Goal: Find specific page/section: Find specific page/section

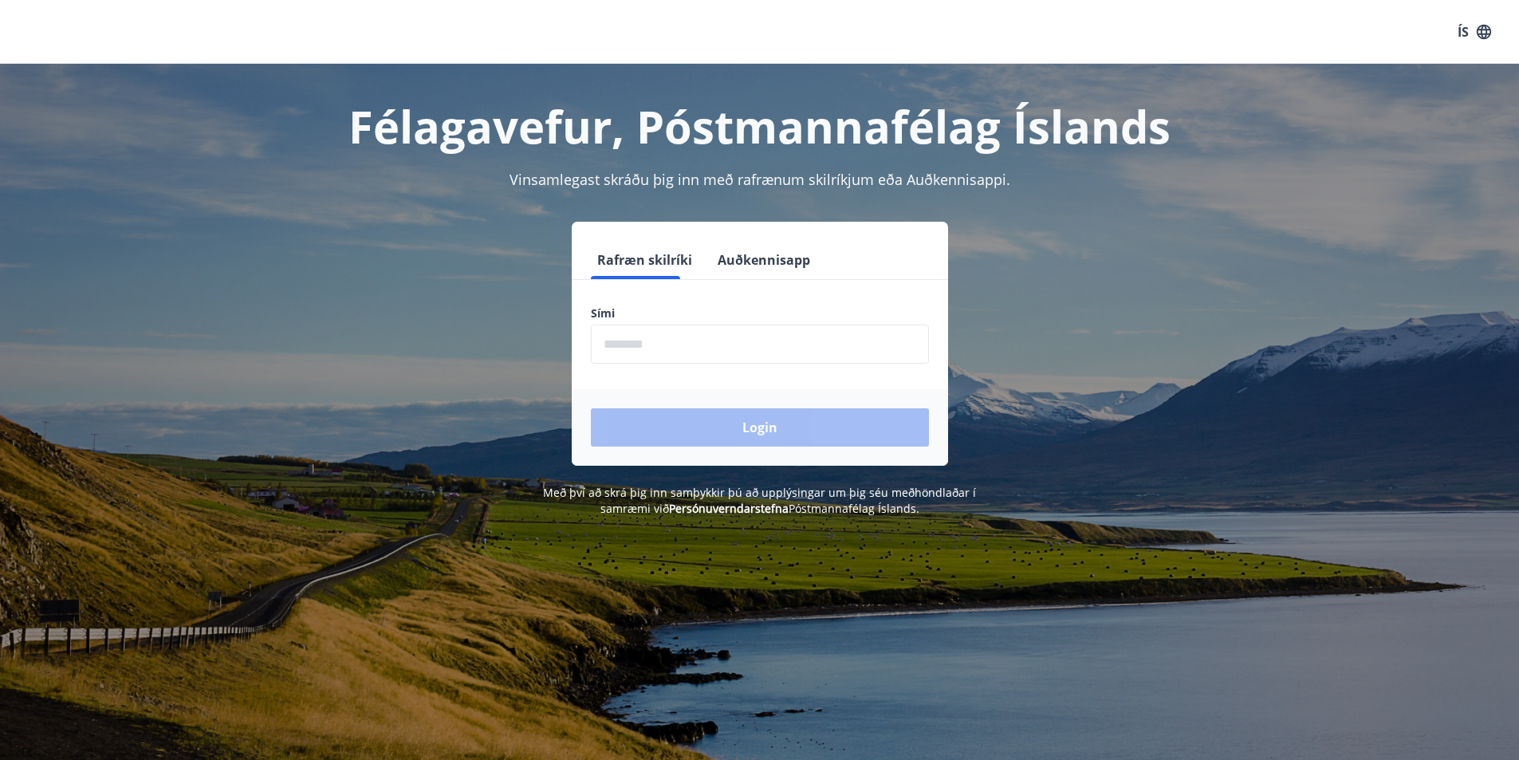
click at [653, 354] on input "phone" at bounding box center [760, 344] width 338 height 39
click at [624, 343] on input "phone" at bounding box center [760, 344] width 338 height 39
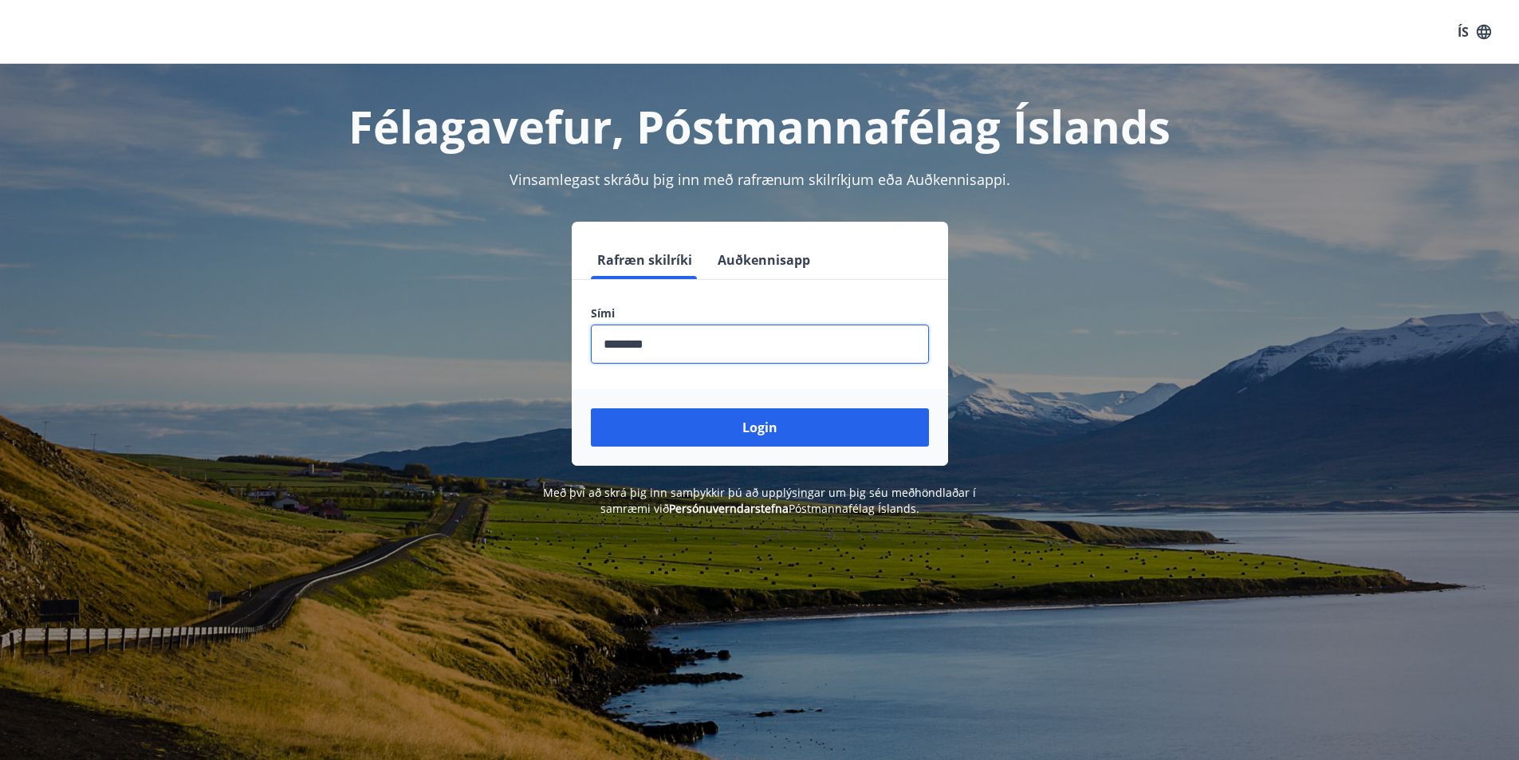
type input "********"
click at [591, 408] on button "Login" at bounding box center [760, 427] width 338 height 38
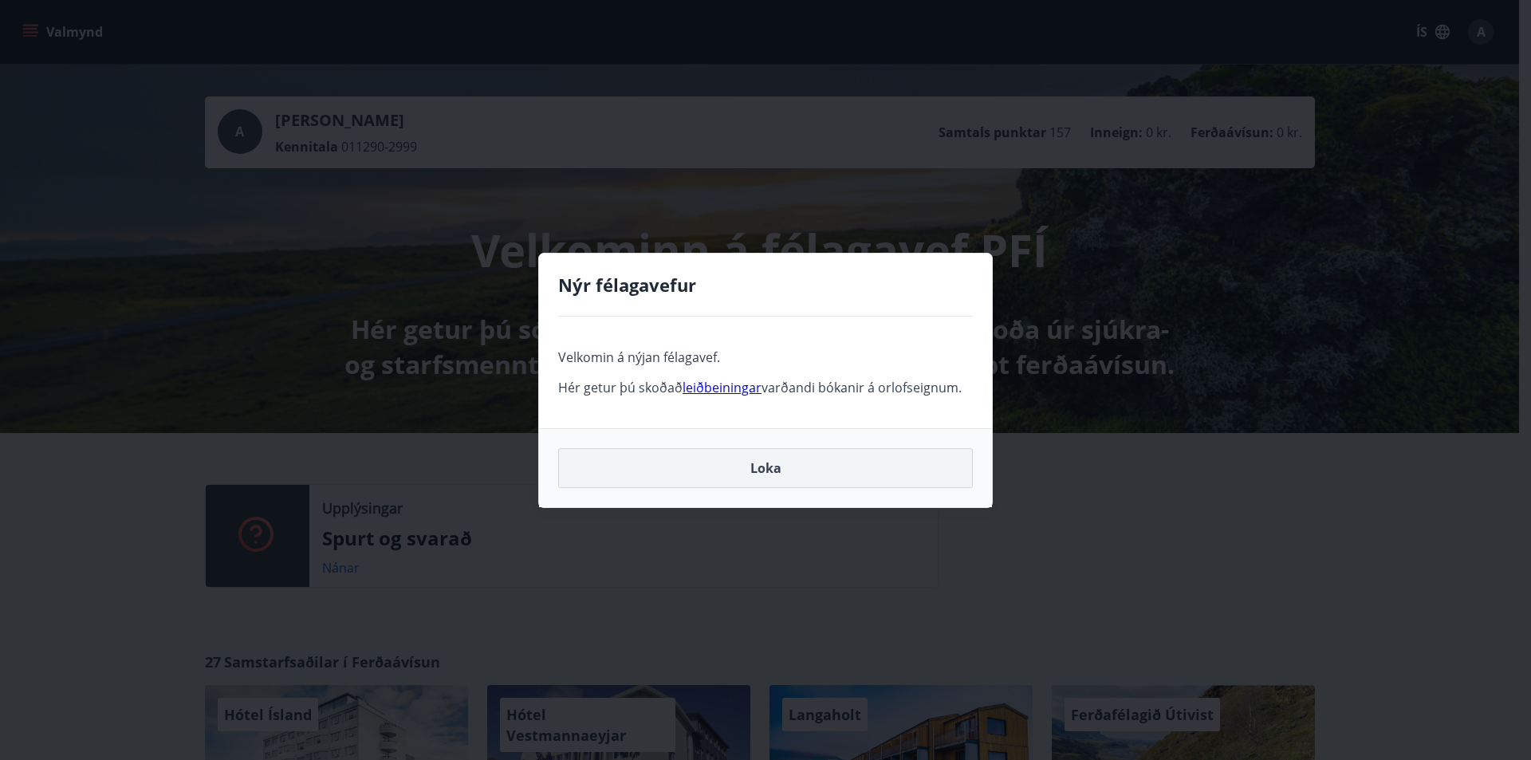
click at [777, 464] on button "Loka" at bounding box center [765, 468] width 415 height 40
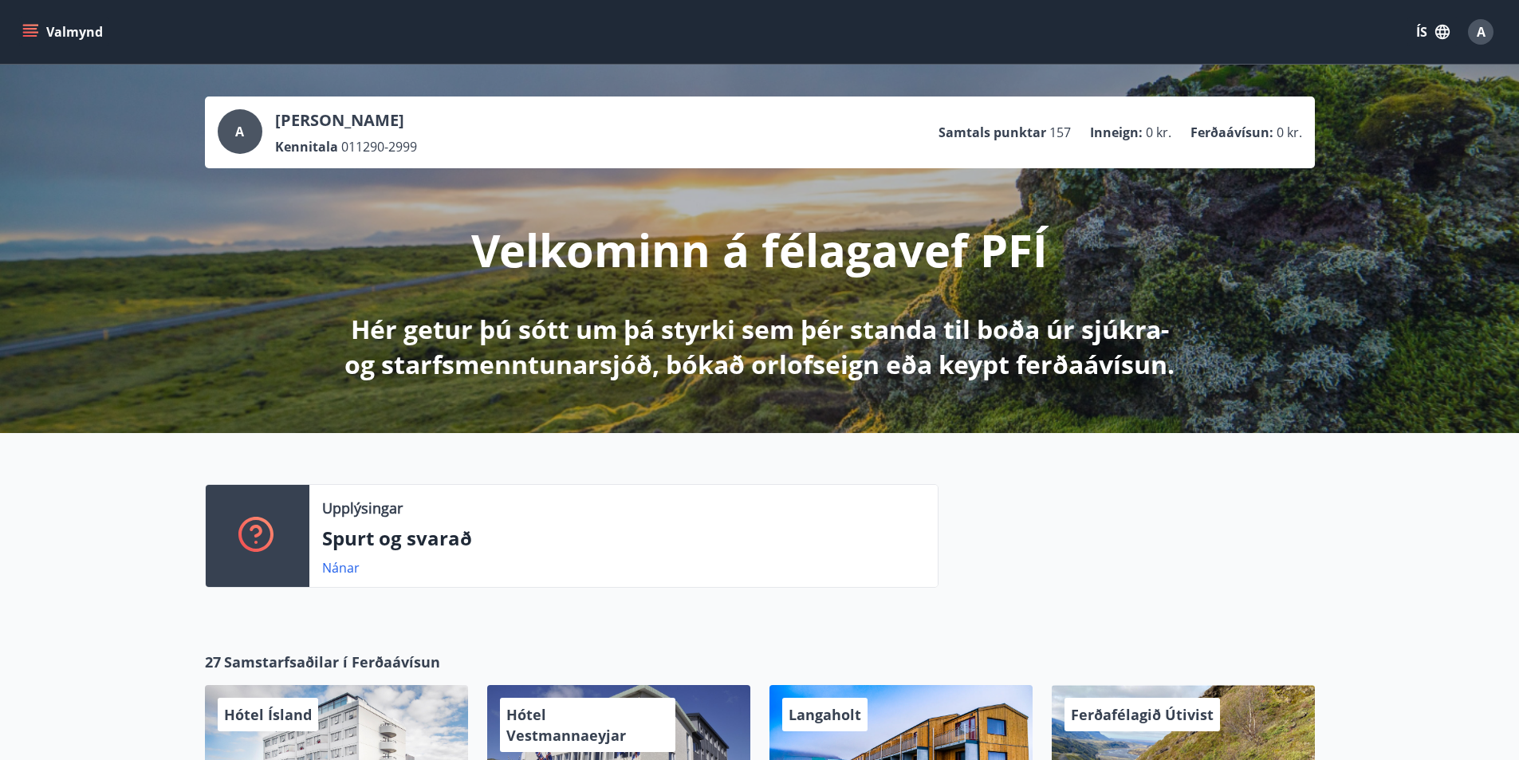
click at [47, 22] on button "Valmynd" at bounding box center [64, 32] width 90 height 29
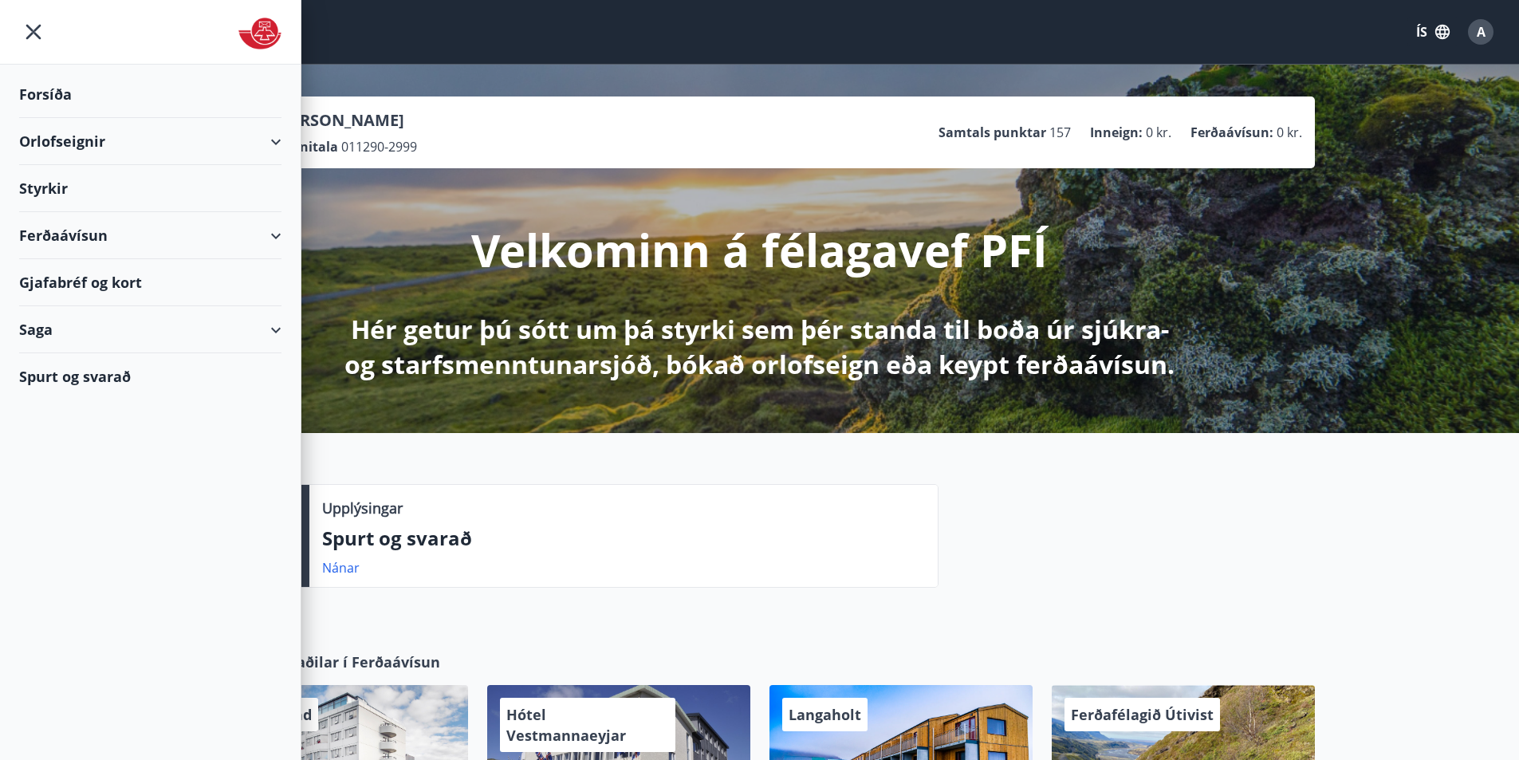
click at [136, 277] on div "Gjafabréf og kort" at bounding box center [150, 282] width 262 height 47
